Goal: Answer question/provide support

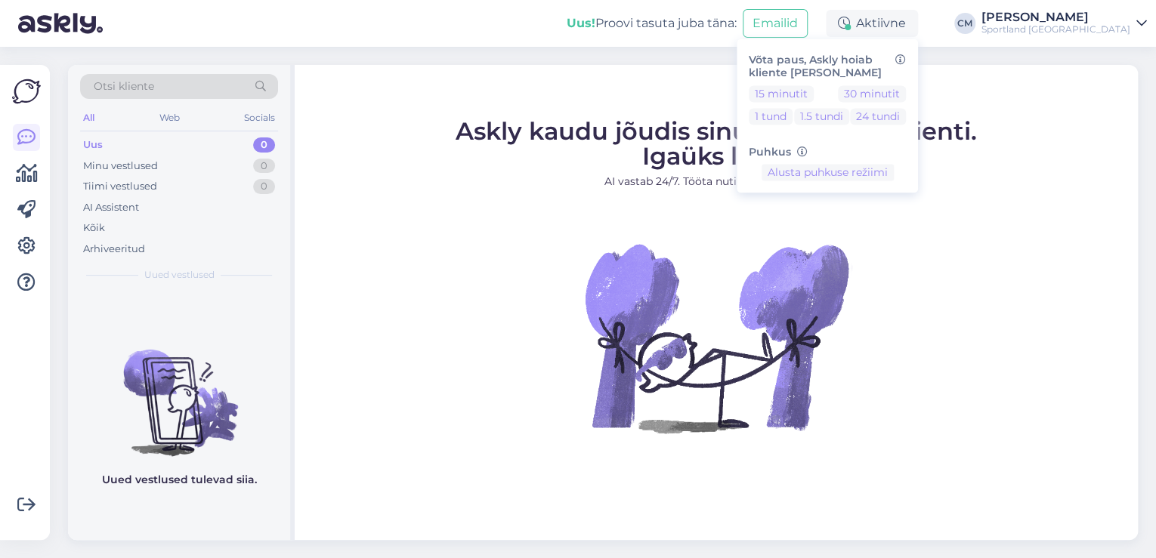
click at [904, 84] on div "Võta paus, Askly hoiab kliente [PERSON_NAME] 15 minutit 30 minutit 1 tund 1.5 t…" at bounding box center [827, 116] width 181 height 154
click at [904, 89] on button "30 minutit" at bounding box center [872, 93] width 68 height 17
click at [1068, 35] on div "Sportland [GEOGRAPHIC_DATA]" at bounding box center [1055, 29] width 149 height 12
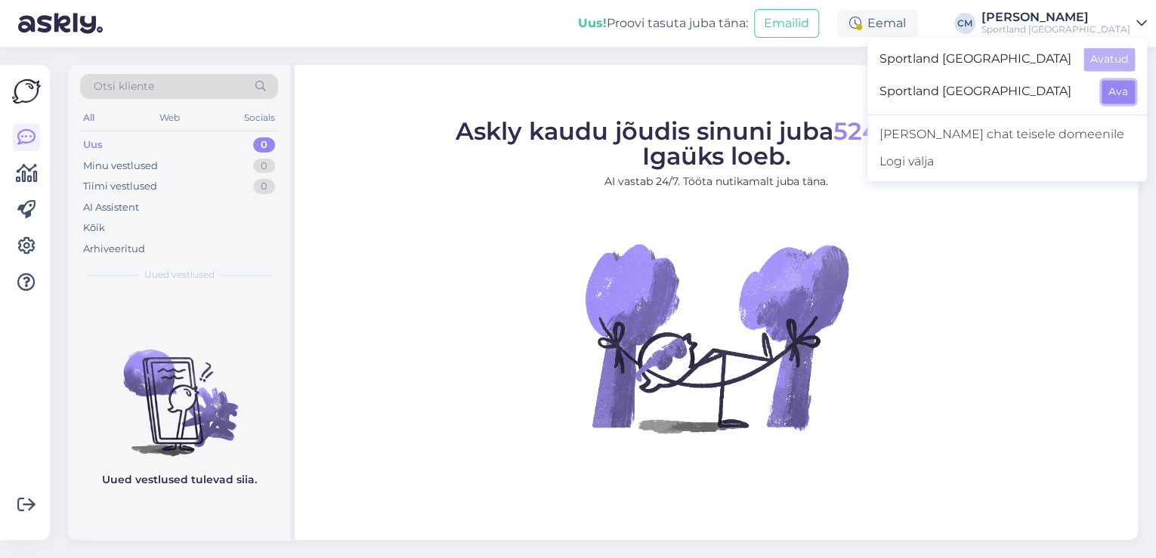
click at [1112, 84] on button "Ava" at bounding box center [1118, 91] width 33 height 23
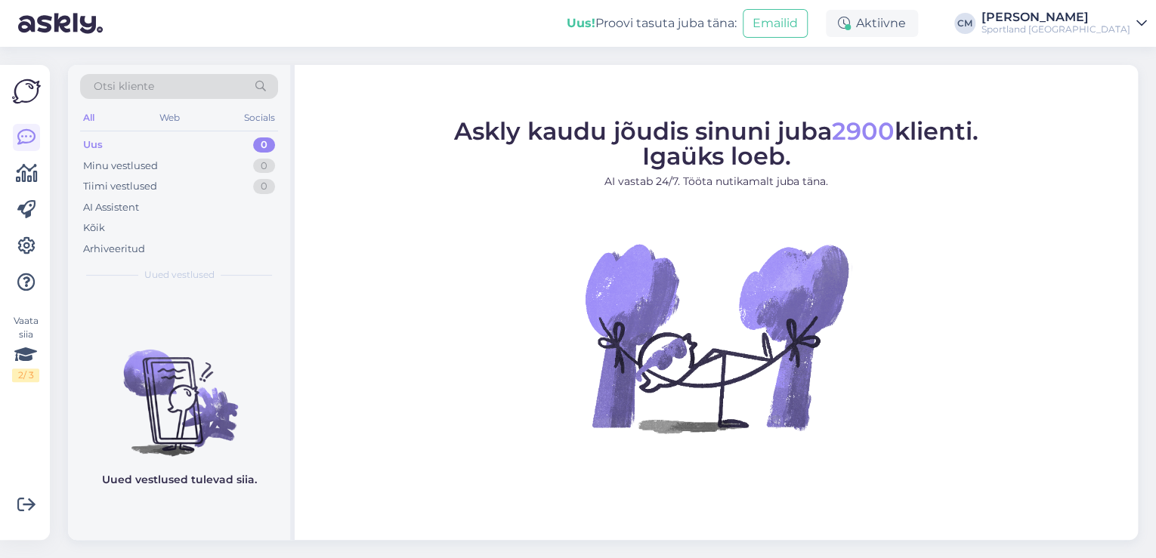
click at [901, 30] on div "Aktiivne" at bounding box center [872, 23] width 92 height 27
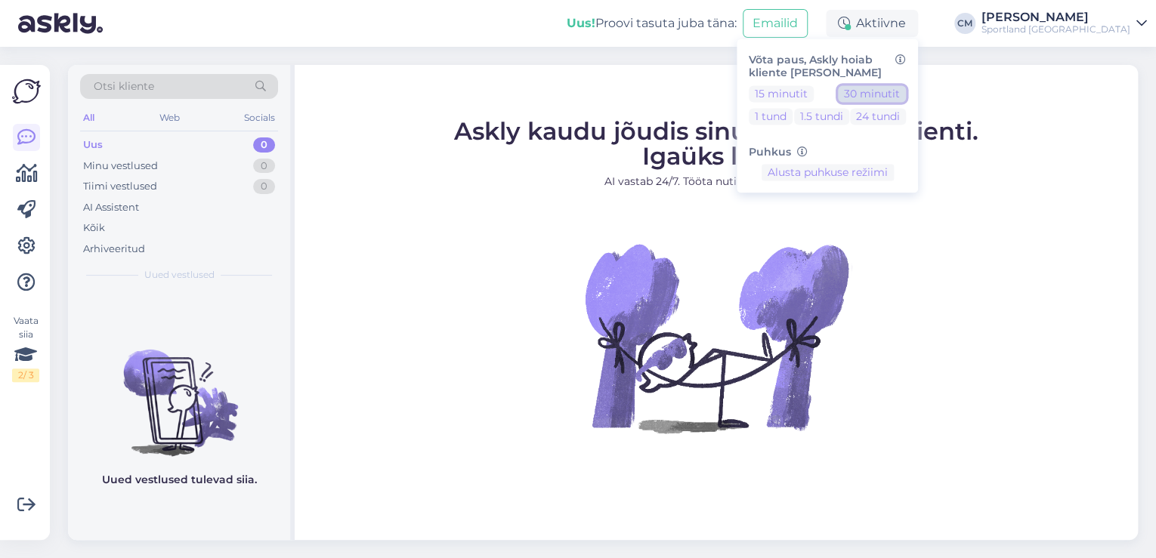
click at [906, 91] on button "30 minutit" at bounding box center [872, 93] width 68 height 17
click at [552, 144] on span "Askly kaudu jõudis sinuni juba 2900 klienti. Igaüks loeb." at bounding box center [716, 143] width 524 height 54
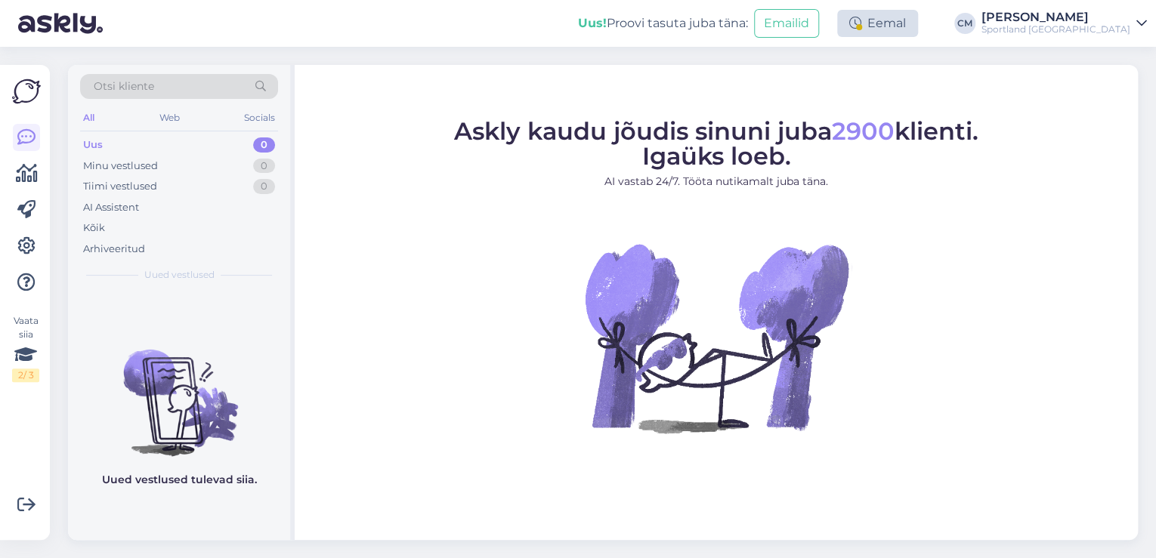
click at [918, 23] on div "Eemal" at bounding box center [877, 23] width 81 height 27
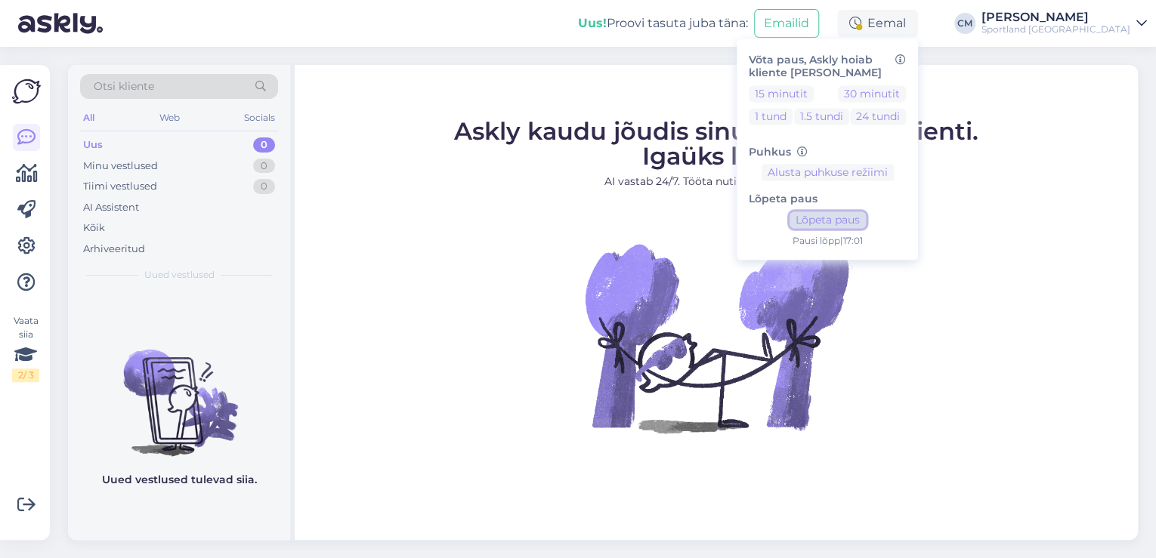
click at [842, 222] on button "Lõpeta paus" at bounding box center [828, 220] width 76 height 17
click at [1069, 20] on div "[PERSON_NAME]" at bounding box center [1055, 17] width 149 height 12
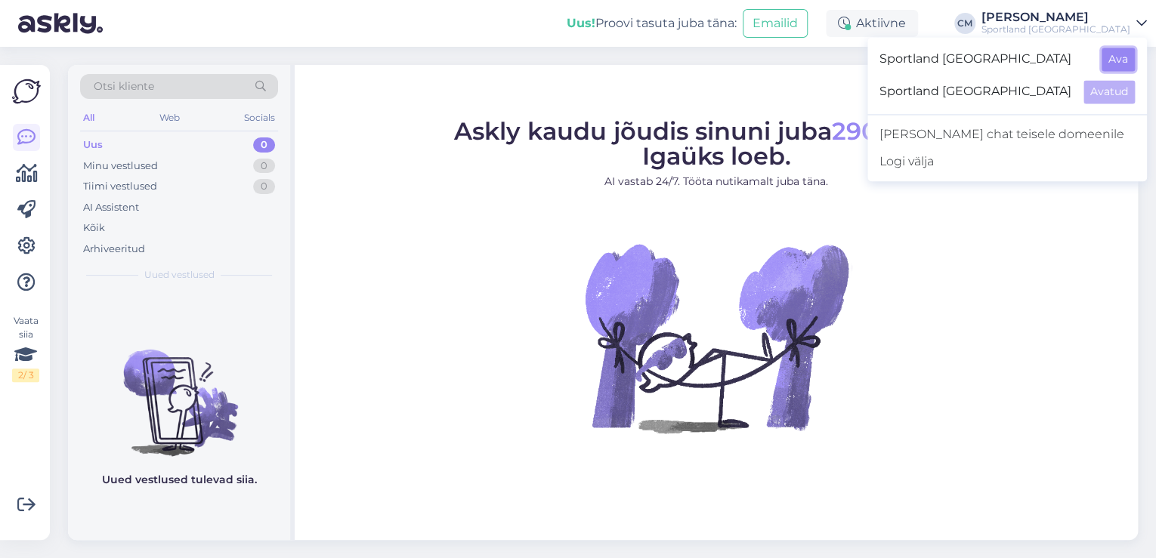
click at [1122, 57] on button "Ava" at bounding box center [1118, 59] width 33 height 23
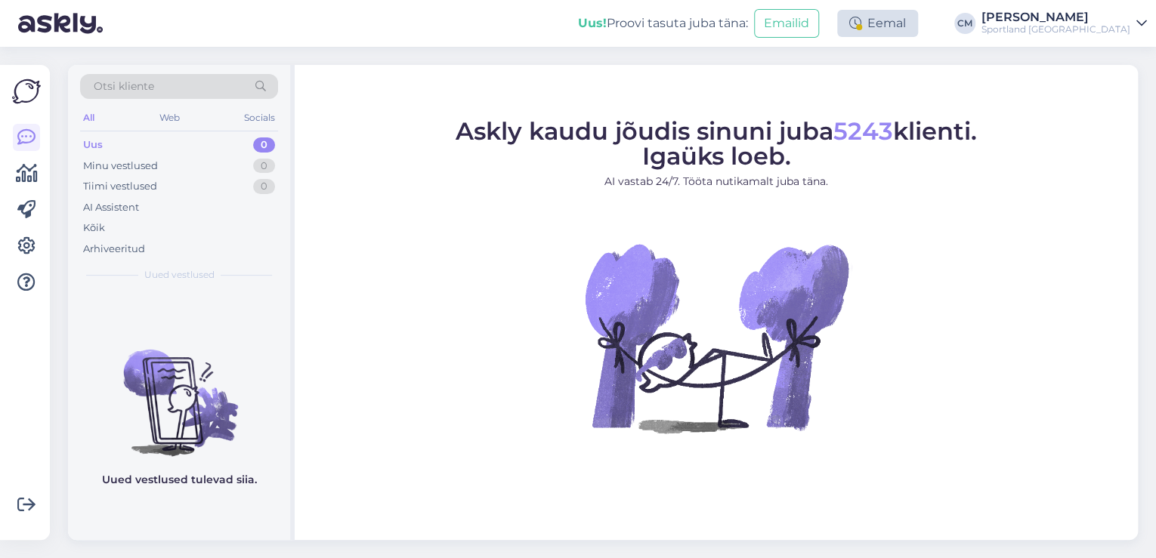
click at [918, 29] on div "Eemal" at bounding box center [877, 23] width 81 height 27
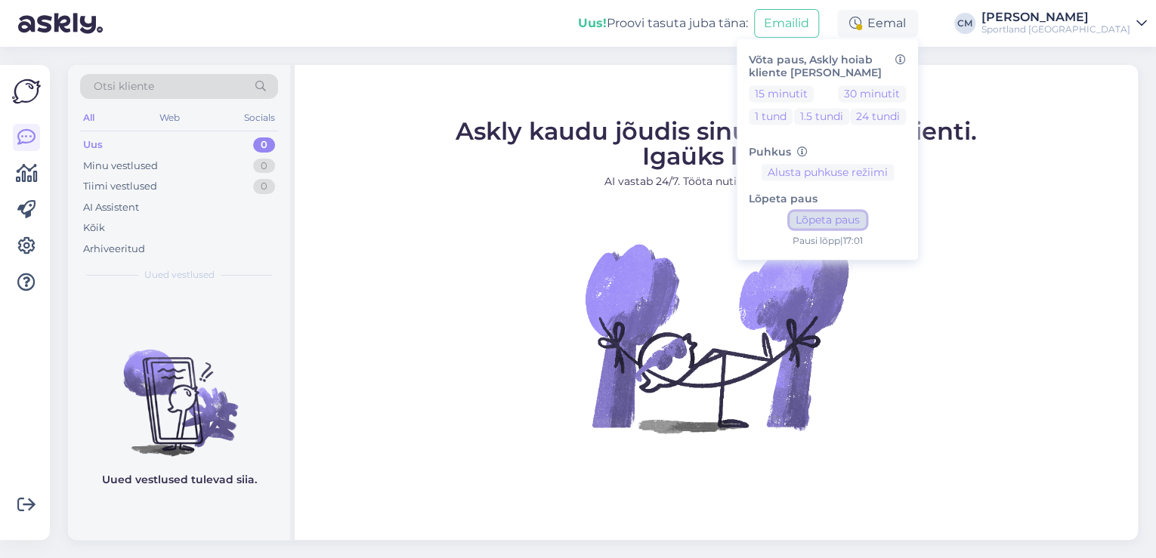
click at [866, 218] on button "Lõpeta paus" at bounding box center [828, 220] width 76 height 17
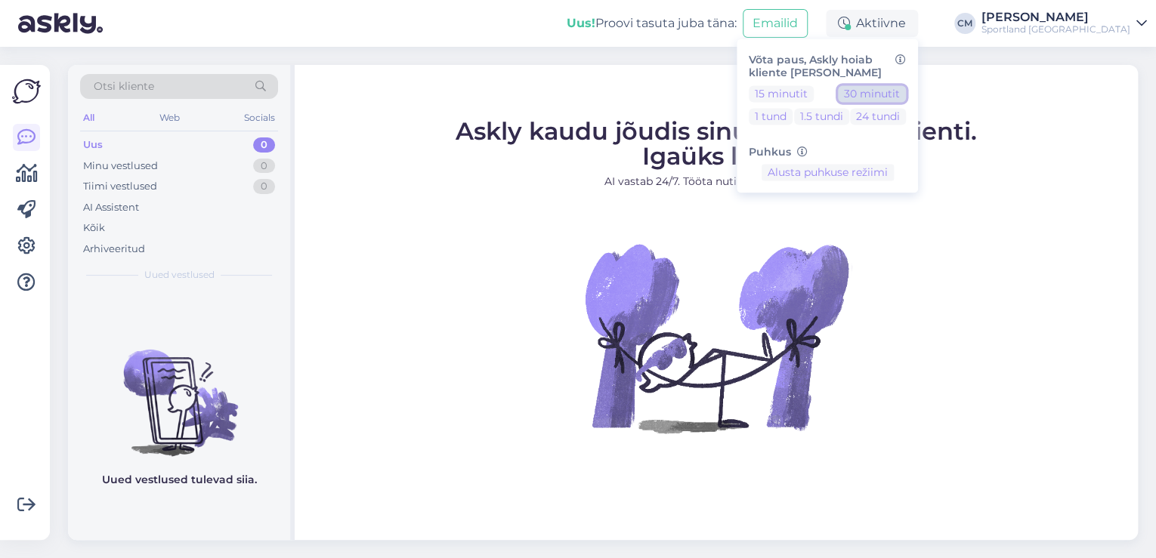
click at [902, 100] on button "30 minutit" at bounding box center [872, 93] width 68 height 17
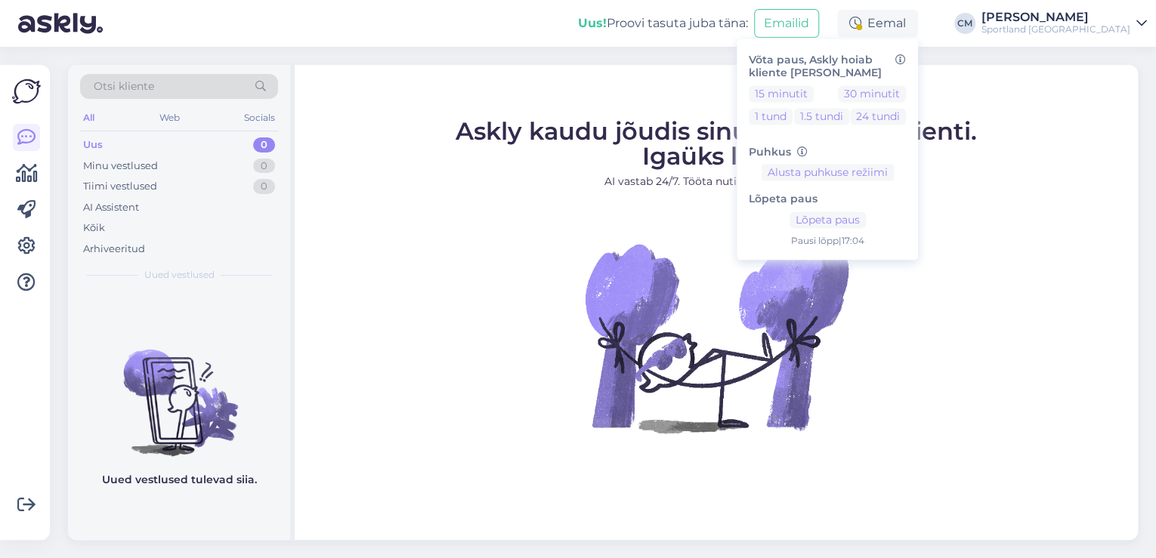
click at [1083, 12] on div "[PERSON_NAME]" at bounding box center [1055, 17] width 149 height 12
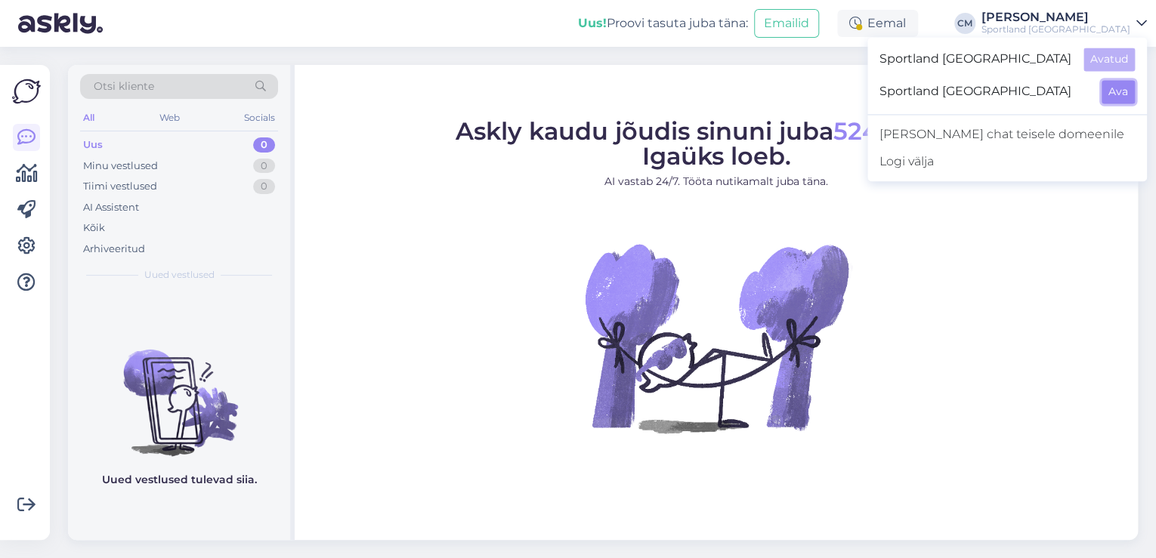
click at [1113, 82] on button "Ava" at bounding box center [1118, 91] width 33 height 23
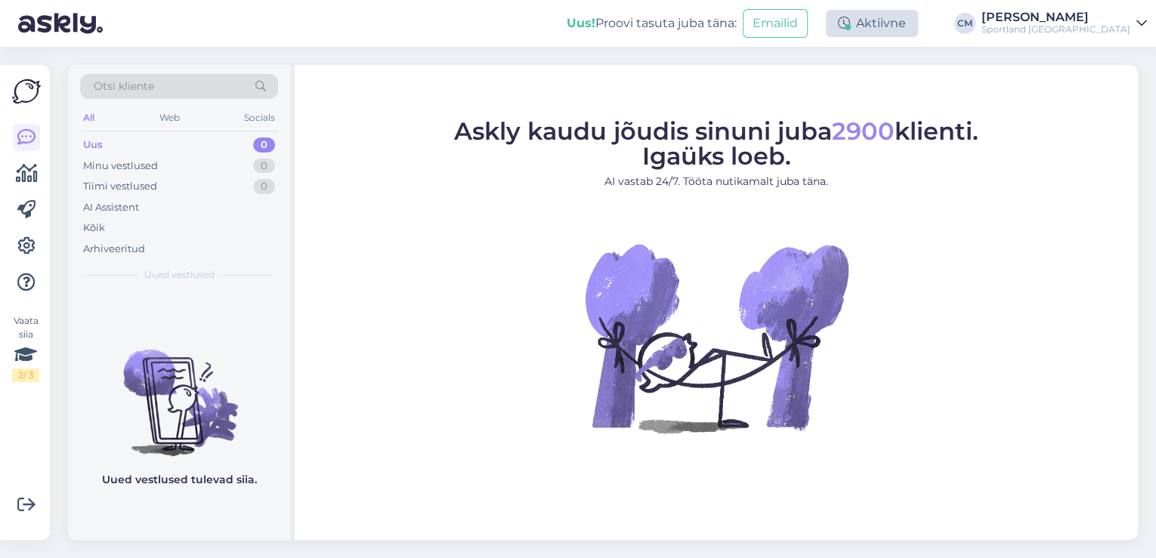
click at [918, 23] on div "Aktiivne" at bounding box center [872, 23] width 92 height 27
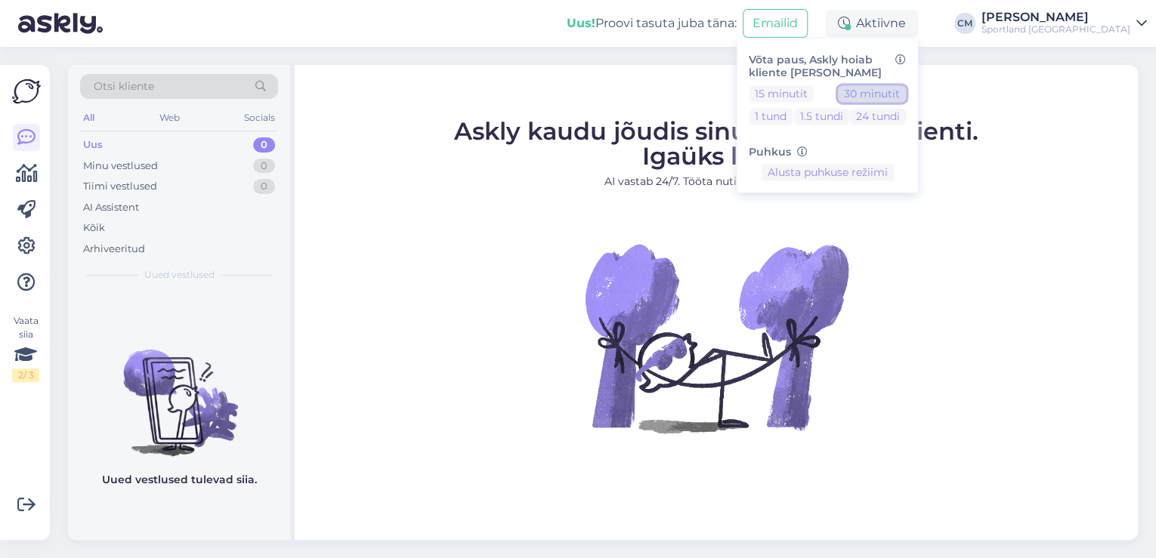
click at [906, 93] on button "30 minutit" at bounding box center [872, 93] width 68 height 17
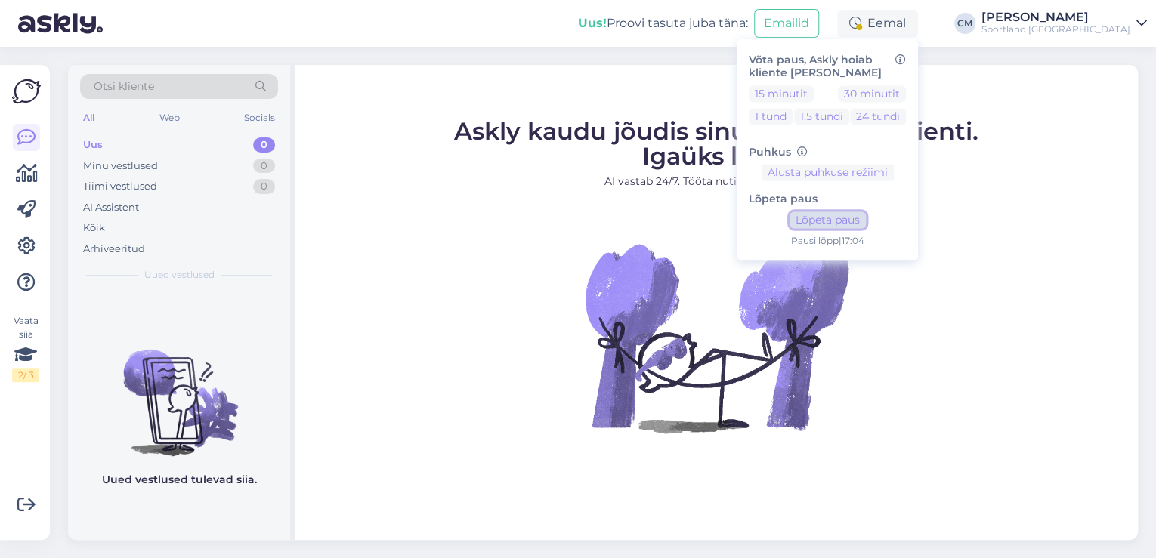
click at [866, 224] on button "Lõpeta paus" at bounding box center [828, 220] width 76 height 17
click at [1067, 23] on div "Sportland [GEOGRAPHIC_DATA]" at bounding box center [1055, 29] width 149 height 12
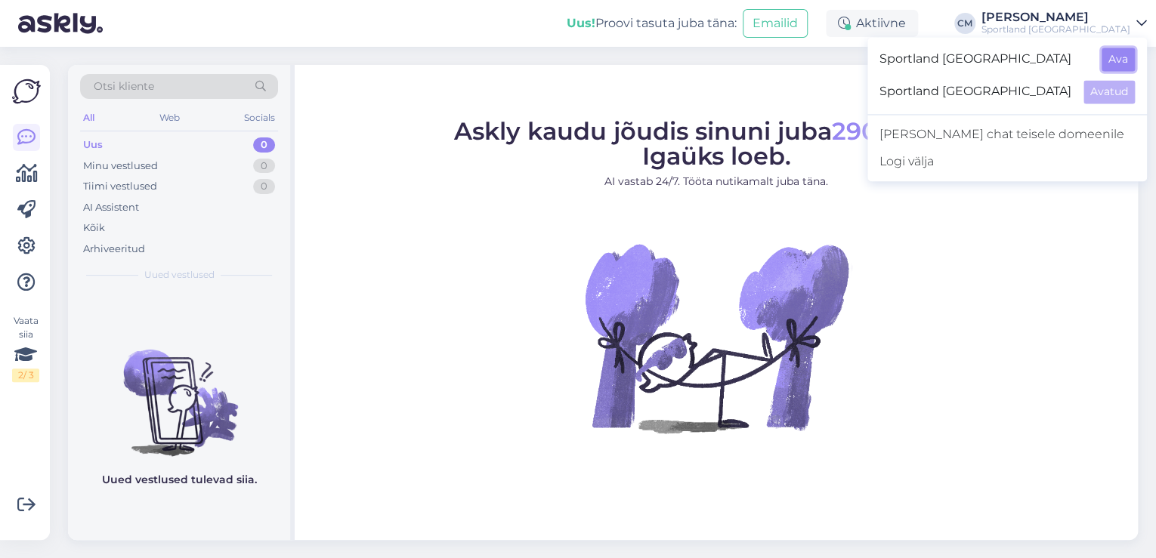
click at [1112, 51] on button "Ava" at bounding box center [1118, 59] width 33 height 23
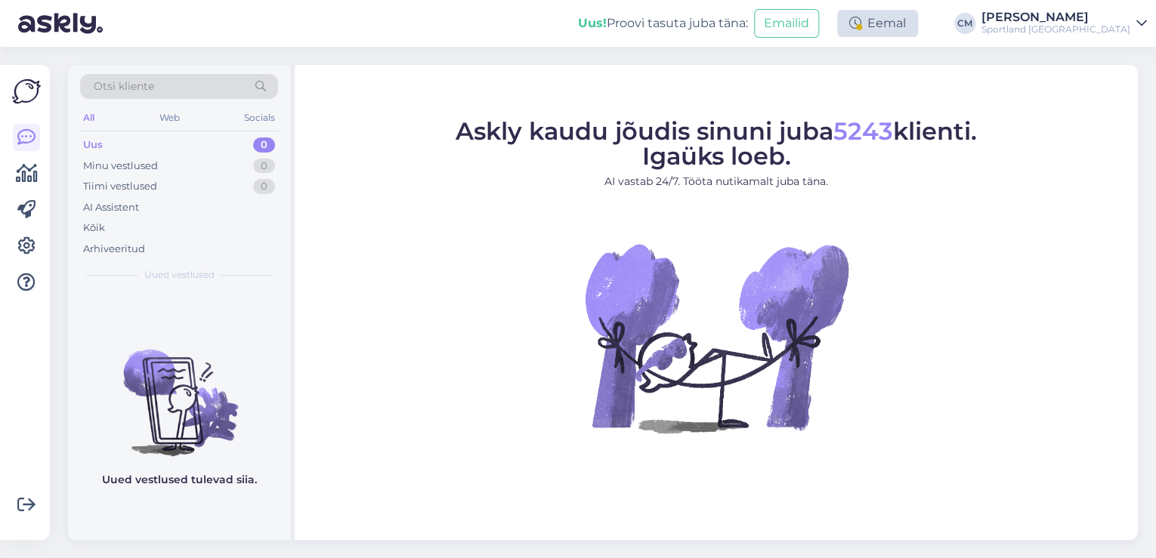
click at [918, 31] on div "Eemal" at bounding box center [877, 23] width 81 height 27
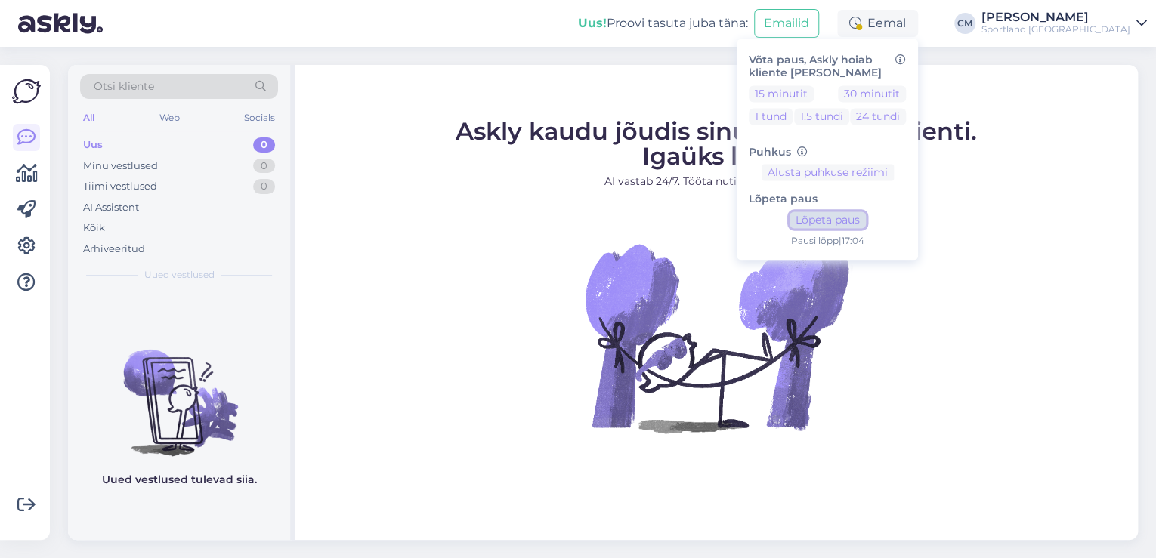
click at [860, 227] on button "Lõpeta paus" at bounding box center [828, 220] width 76 height 17
click at [533, 207] on figure "Askly kaudu jõudis sinuni juba 5243 klienti. Igaüks loeb. AI vastab 24/7. Tööta…" at bounding box center [716, 296] width 816 height 354
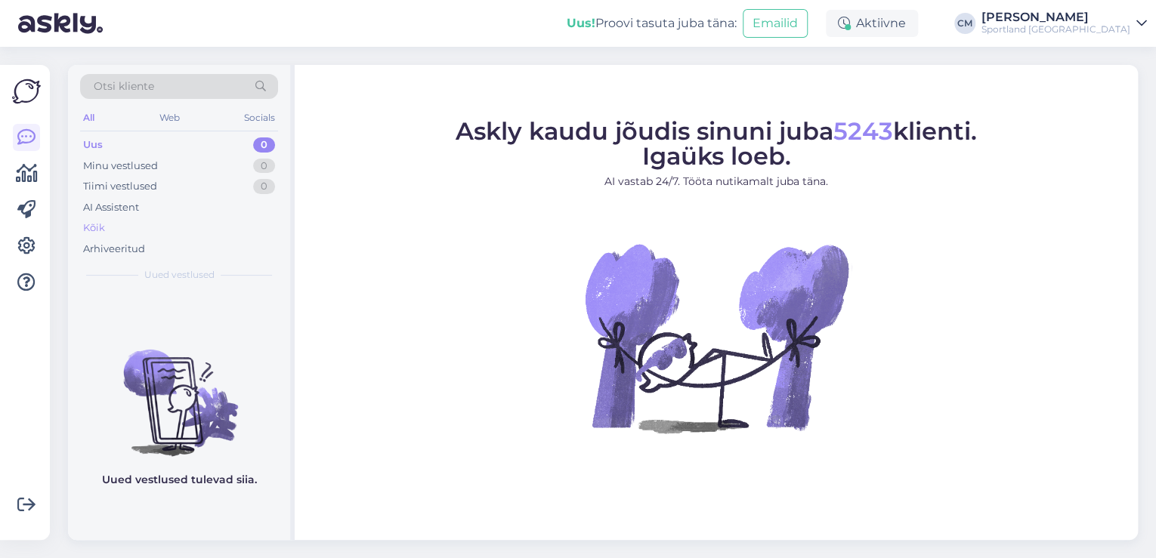
click at [148, 227] on div "Kõik" at bounding box center [179, 228] width 198 height 21
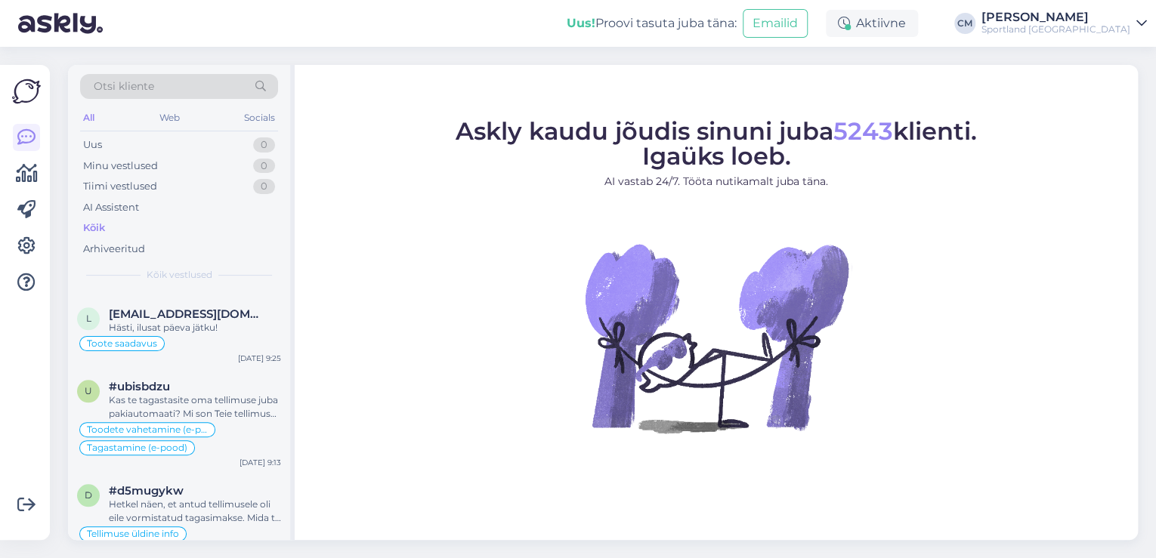
scroll to position [786, 0]
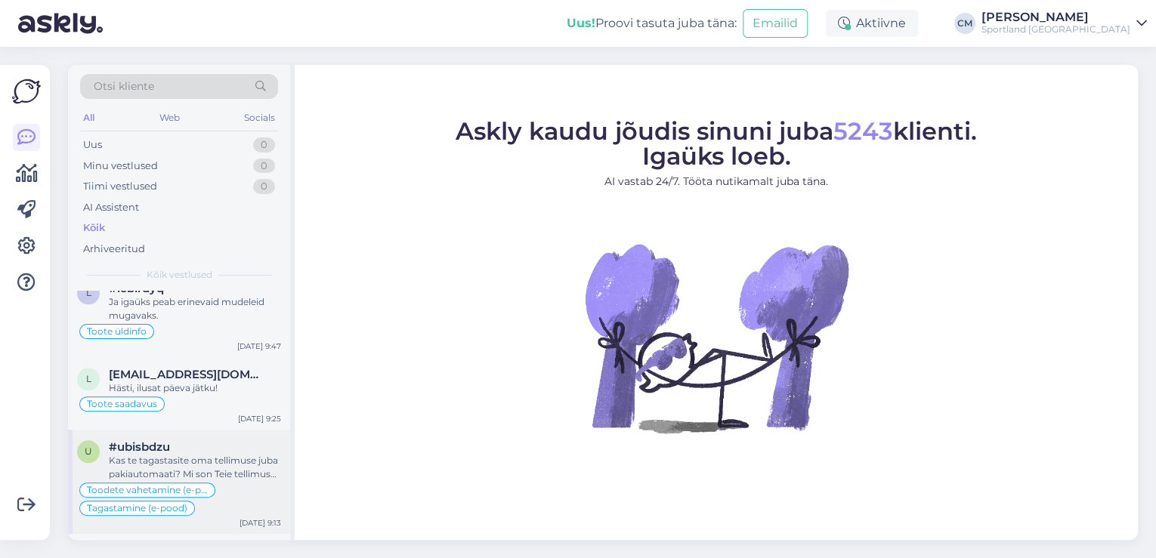
click at [177, 476] on div "Kas te tagastasite oma tellimuse juba pakiautomaati? Mi son Teie tellimuse numb…" at bounding box center [195, 467] width 172 height 27
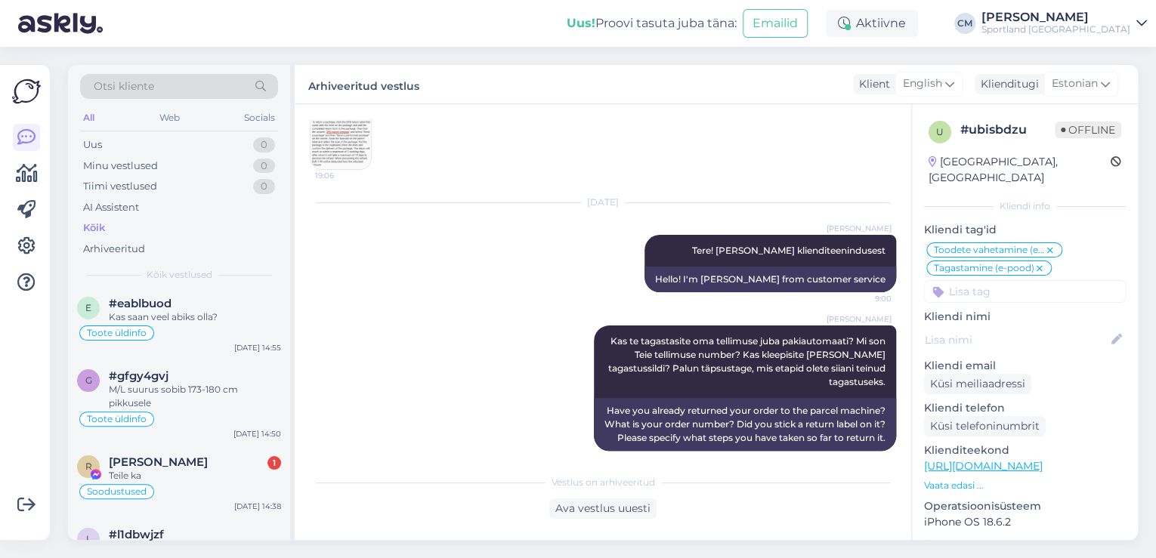
scroll to position [0, 0]
